Goal: Task Accomplishment & Management: Manage account settings

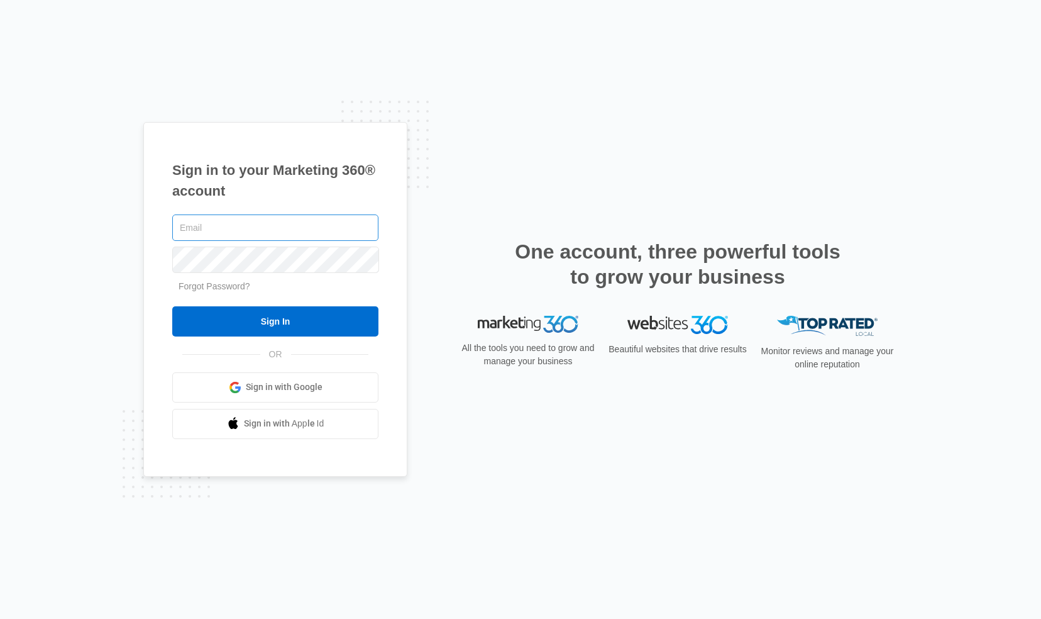
click at [285, 228] on input "text" at bounding box center [275, 227] width 206 height 26
type input "[PERSON_NAME][EMAIL_ADDRESS][DOMAIN_NAME]"
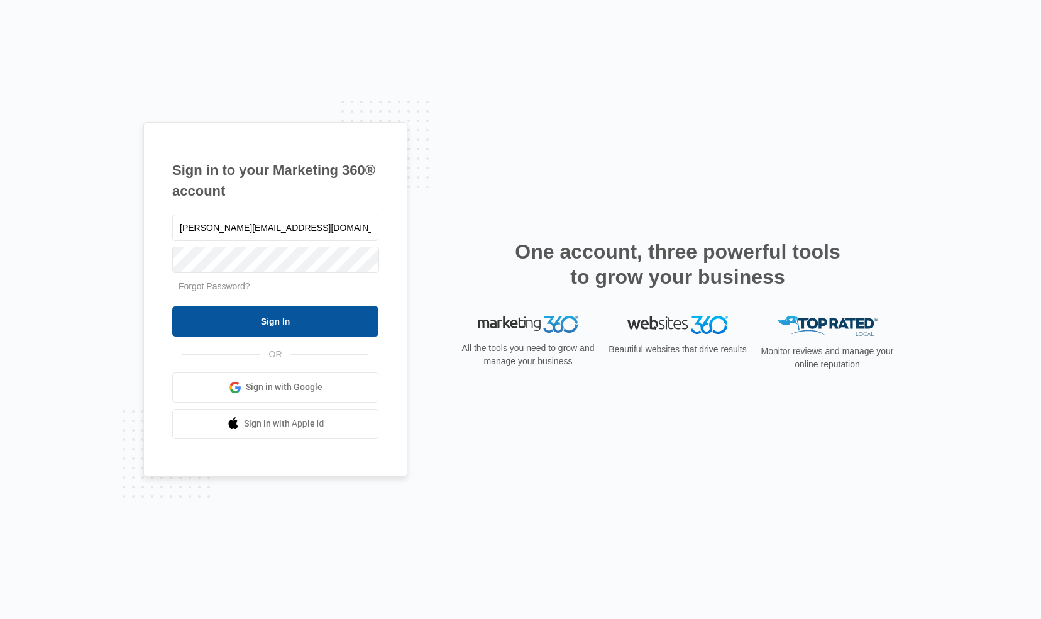
click at [288, 313] on input "Sign In" at bounding box center [275, 321] width 206 height 30
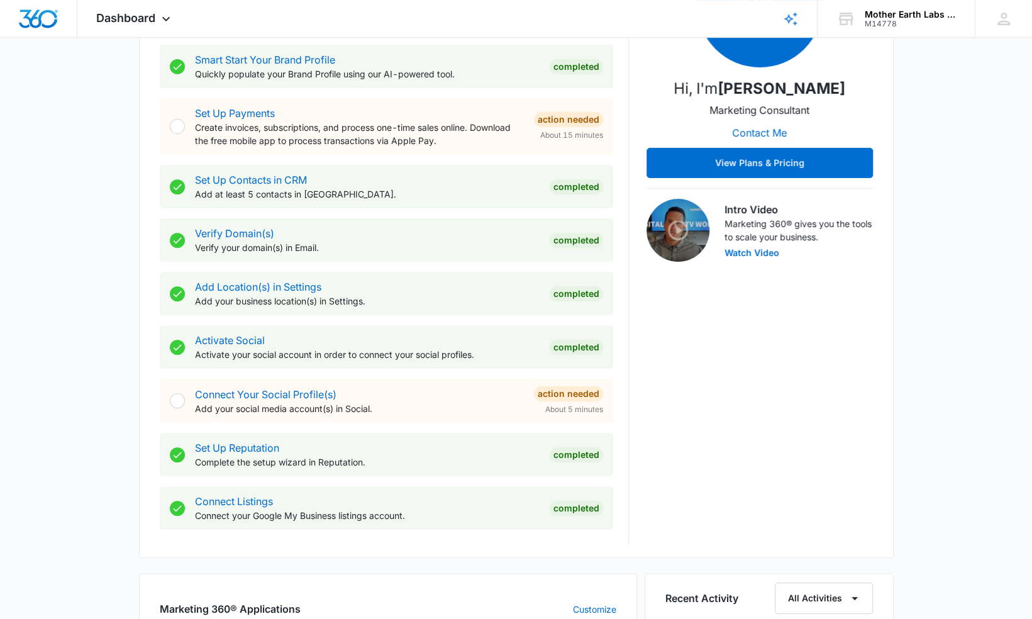
scroll to position [246, 0]
click at [430, 400] on div "Connect Your Social Profile(s) Add your social media account(s) in Social." at bounding box center [359, 401] width 329 height 28
click at [314, 395] on link "Connect Your Social Profile(s)" at bounding box center [265, 394] width 141 height 13
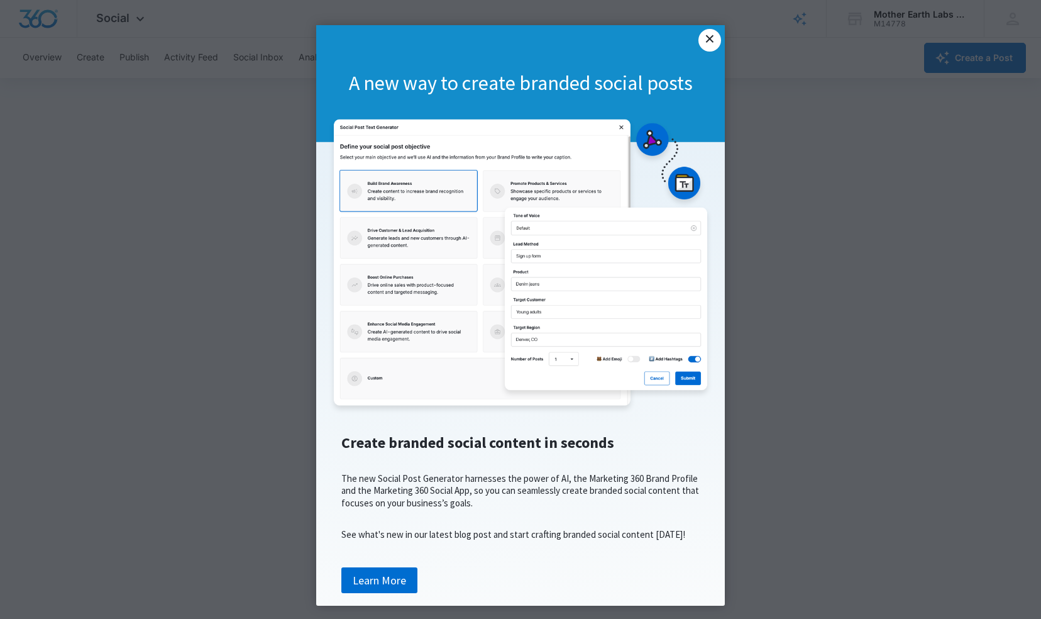
click at [705, 40] on link "×" at bounding box center [709, 40] width 23 height 23
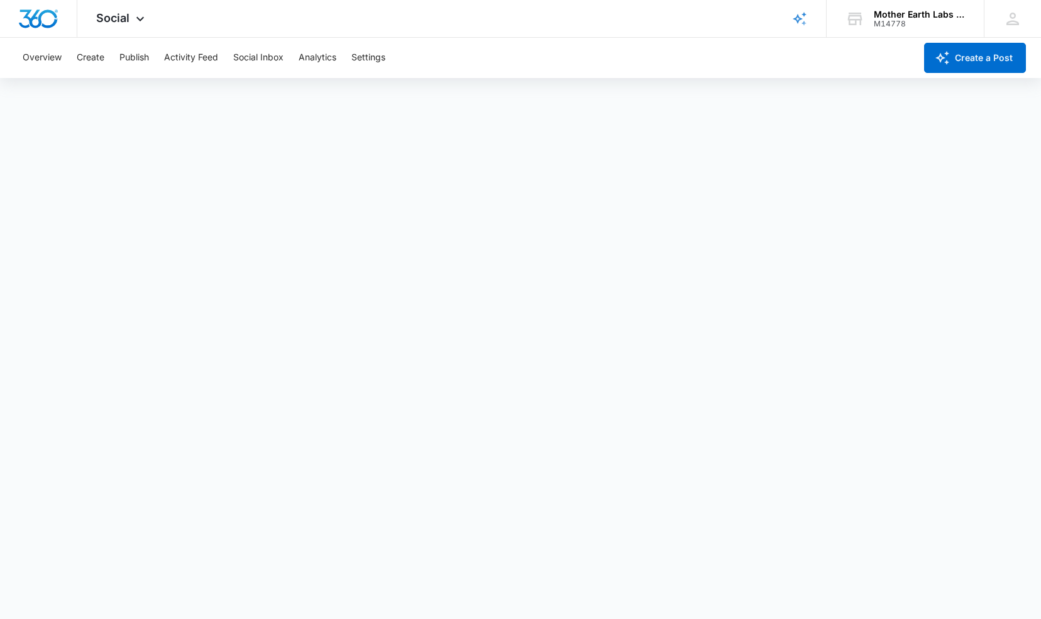
click at [632, 50] on div "Overview Create Publish Activity Feed Social Inbox Analytics Settings" at bounding box center [465, 58] width 900 height 40
click at [45, 53] on button "Overview" at bounding box center [42, 58] width 39 height 40
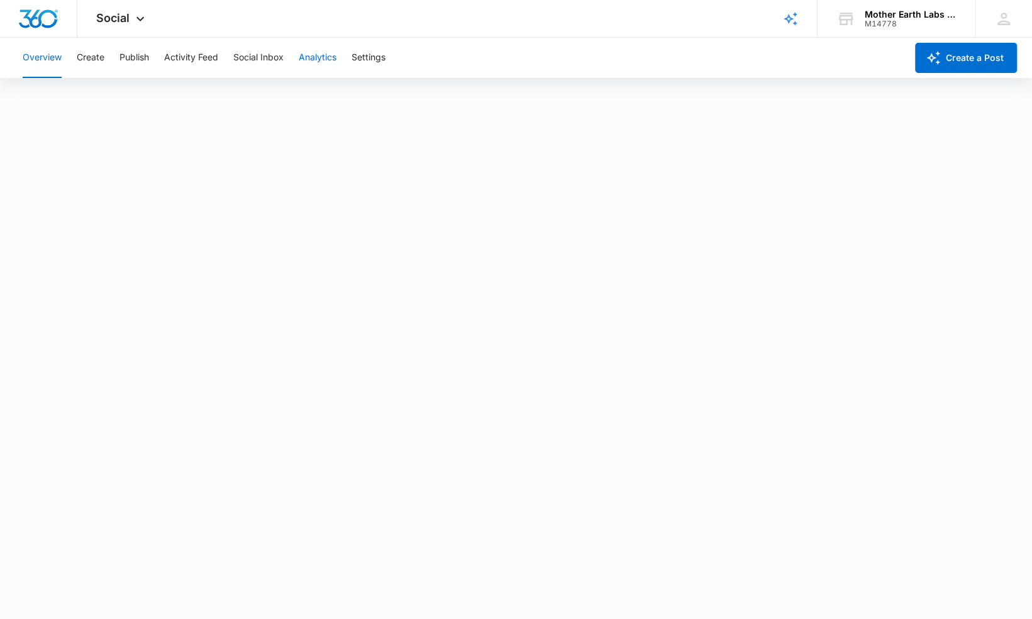
click at [333, 57] on button "Analytics" at bounding box center [318, 58] width 38 height 40
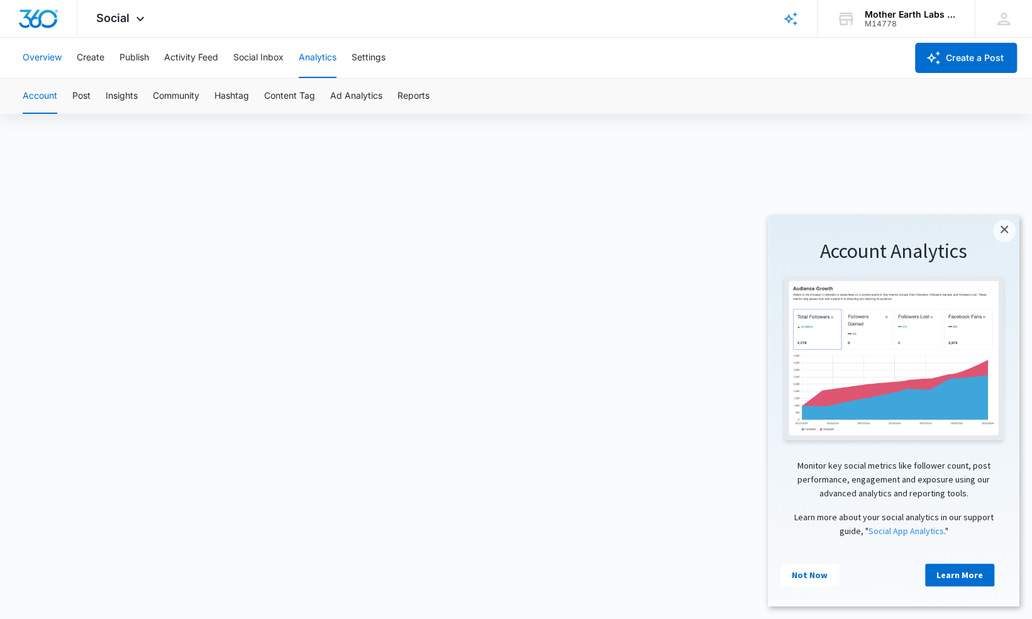
click at [36, 57] on button "Overview" at bounding box center [42, 58] width 39 height 40
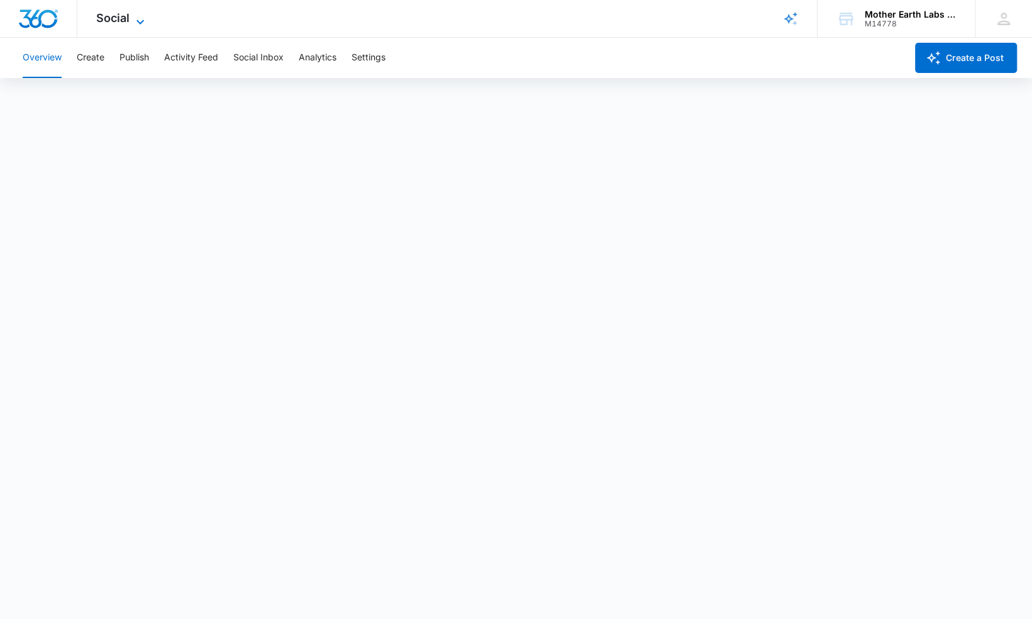
click at [144, 19] on icon at bounding box center [140, 21] width 15 height 15
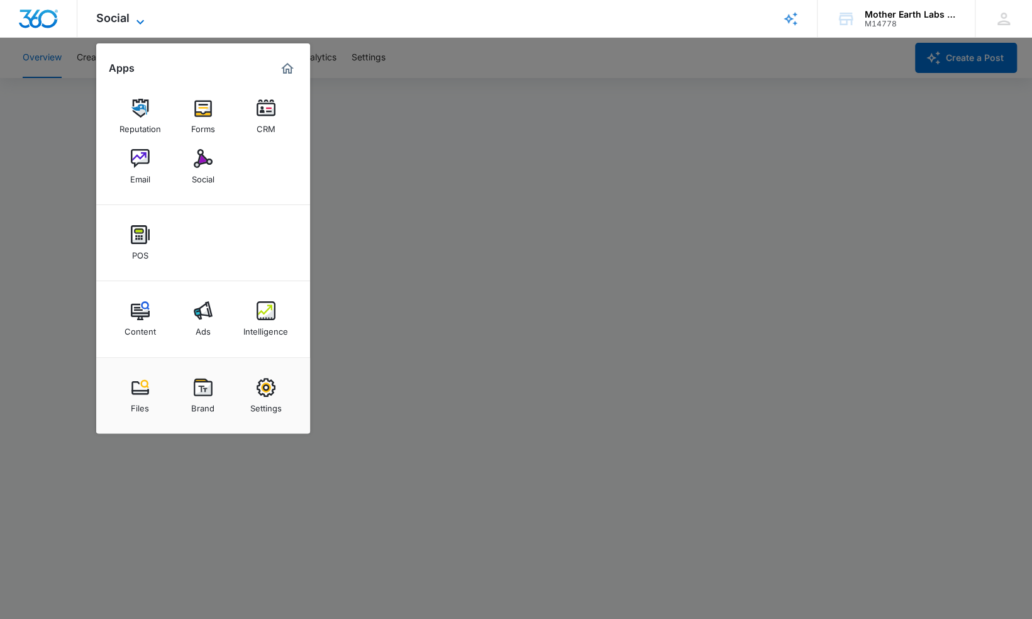
click at [144, 19] on icon at bounding box center [140, 21] width 15 height 15
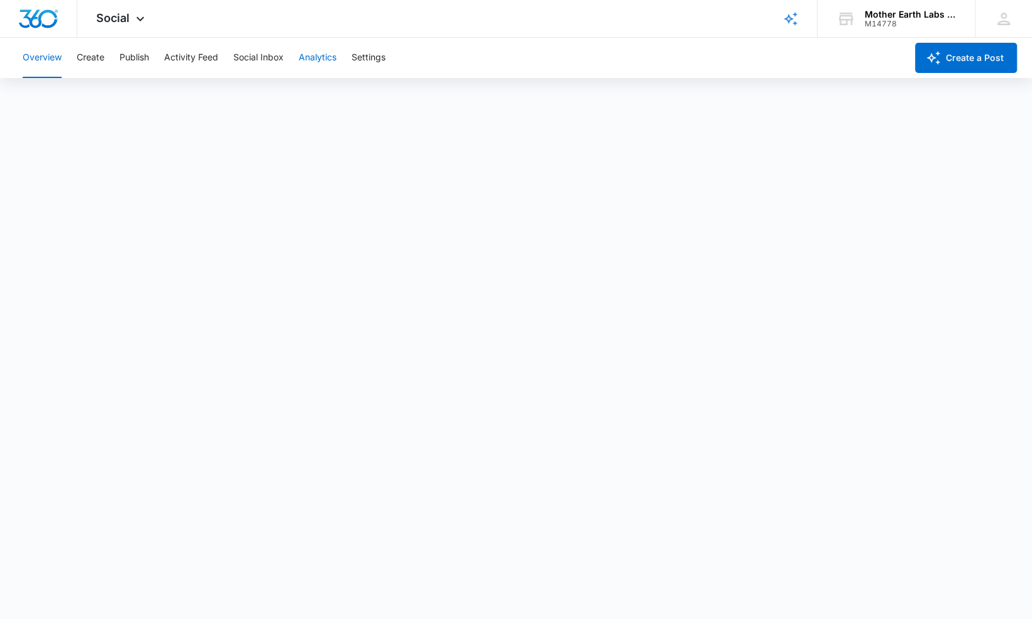
click at [311, 55] on button "Analytics" at bounding box center [318, 58] width 38 height 40
click at [43, 59] on button "Overview" at bounding box center [42, 58] width 39 height 40
click at [140, 21] on icon at bounding box center [140, 21] width 15 height 15
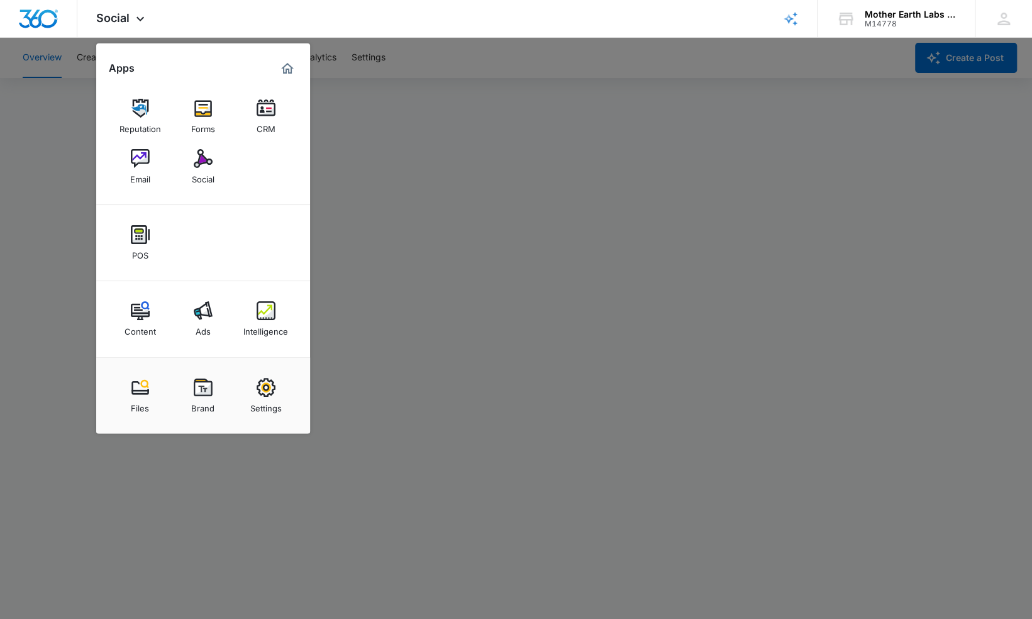
click at [41, 146] on div at bounding box center [516, 309] width 1032 height 619
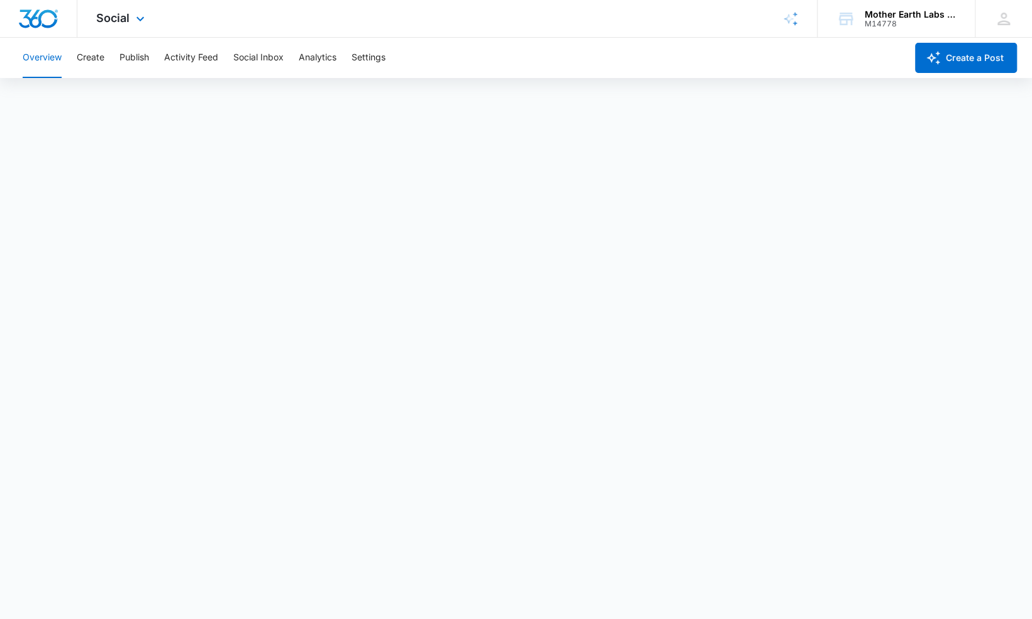
click at [36, 15] on img "Dashboard" at bounding box center [38, 18] width 40 height 19
